Goal: Task Accomplishment & Management: Use online tool/utility

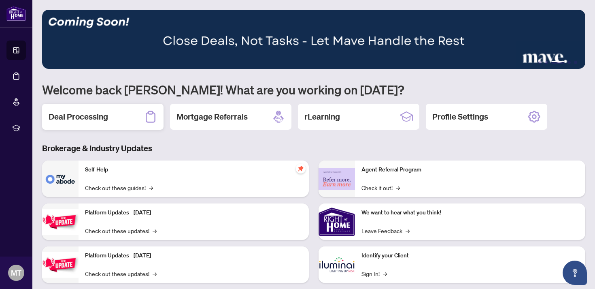
click at [142, 120] on div "Deal Processing" at bounding box center [102, 117] width 121 height 26
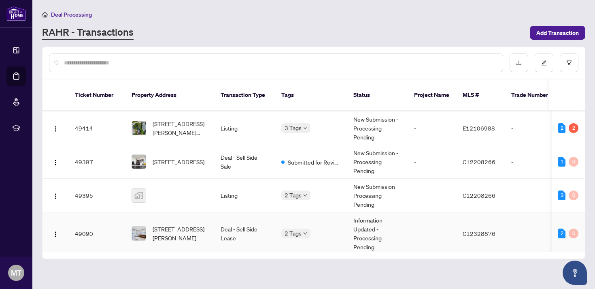
scroll to position [217, 0]
click at [219, 166] on td "Deal - Sell Side Sale" at bounding box center [244, 162] width 61 height 34
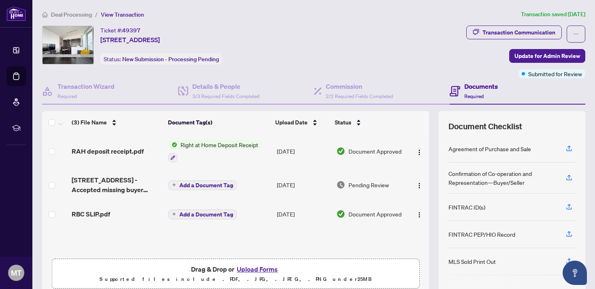
click at [142, 151] on div "RAH deposit receipt.pdf" at bounding box center [117, 151] width 90 height 10
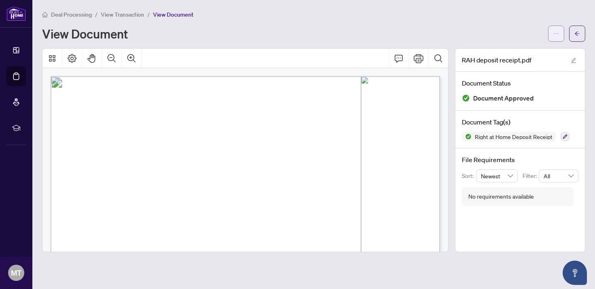
click at [554, 36] on span "button" at bounding box center [556, 33] width 6 height 13
click at [533, 52] on span "Download" at bounding box center [527, 51] width 62 height 9
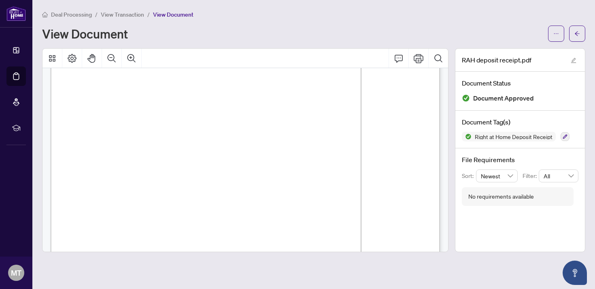
scroll to position [201, 0]
click at [83, 13] on span "Deal Processing" at bounding box center [71, 14] width 41 height 7
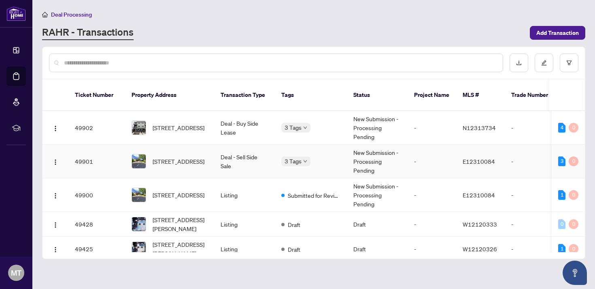
click at [339, 152] on td "3 Tags" at bounding box center [311, 162] width 72 height 34
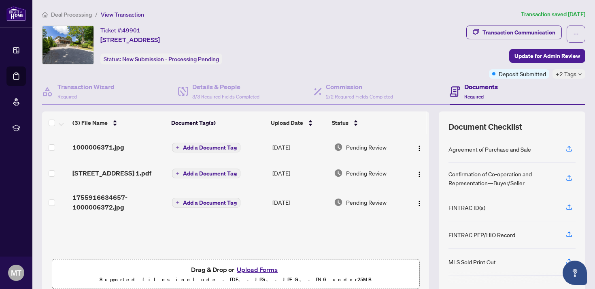
scroll to position [0, 0]
click at [479, 34] on icon "button" at bounding box center [476, 32] width 6 height 6
